Goal: Navigation & Orientation: Find specific page/section

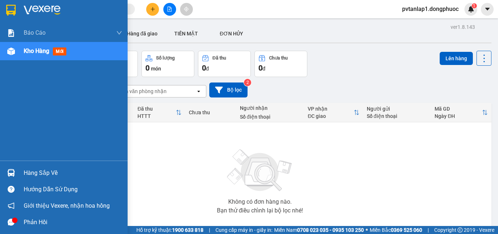
click at [11, 169] on img at bounding box center [11, 173] width 8 height 8
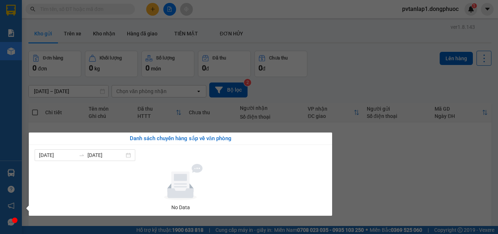
click at [0, 167] on div "Báo cáo Mẫu 1: Báo cáo dòng tiền theo nhân viên Mẫu 1: Báo cáo dòng tiền theo n…" at bounding box center [11, 117] width 22 height 234
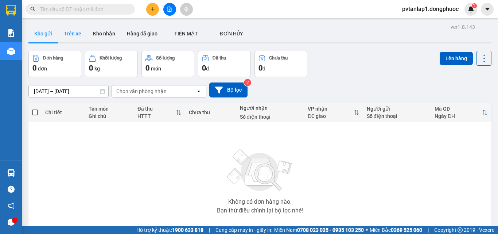
click at [80, 38] on button "Trên xe" at bounding box center [72, 34] width 29 height 18
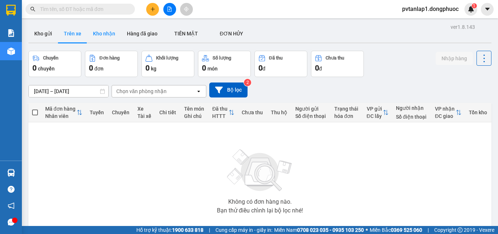
click at [109, 40] on button "Kho nhận" at bounding box center [104, 34] width 34 height 18
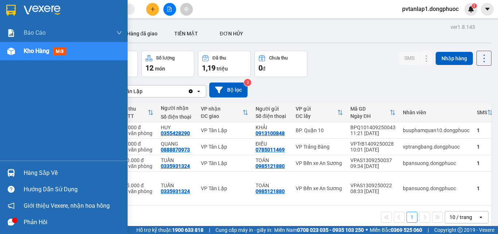
click at [9, 8] on img at bounding box center [10, 10] width 9 height 11
